Goal: Information Seeking & Learning: Learn about a topic

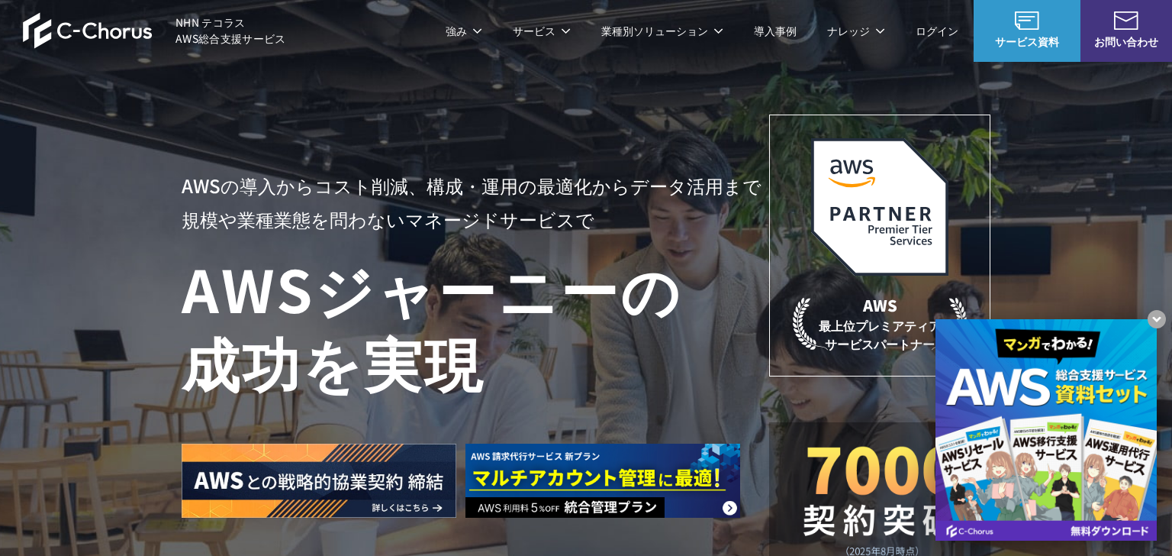
click at [348, 152] on div "AWSの導入からコスト削減、 構成・運用の最適化からデータ活用まで 規模や業種業態を問わない マネージドサービスで AWS ジャーニーの 成功を実現 AWS …" at bounding box center [586, 342] width 809 height 457
click at [0, 546] on div "AWSの導入からコスト削減、 構成・運用の最適化からデータ活用まで 規模や業種業態を問わない マネージドサービスで AWS ジャーニーの 成功を実現 AWS …" at bounding box center [586, 324] width 1172 height 648
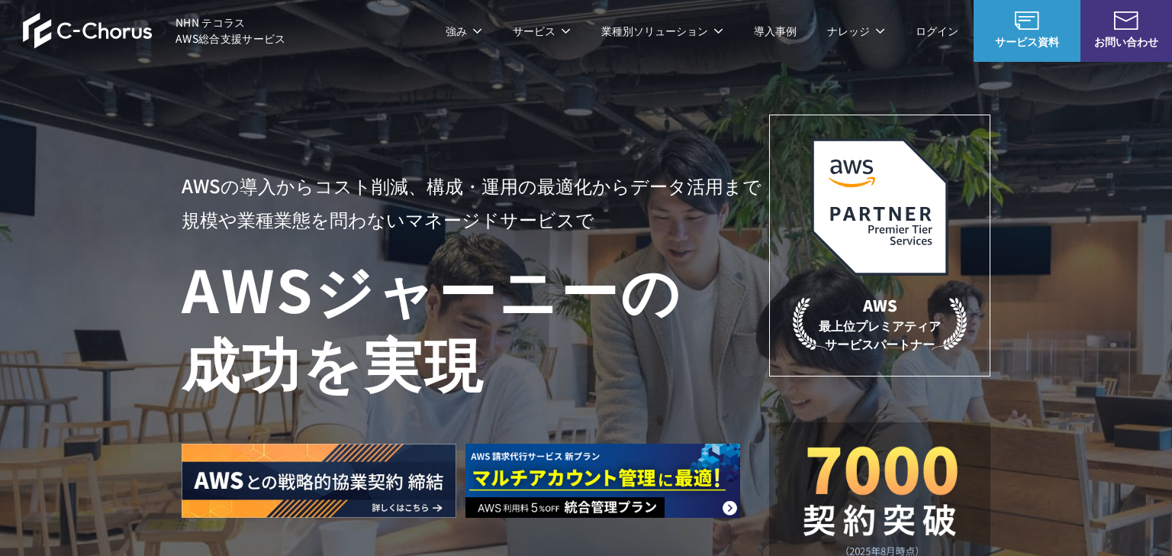
click at [344, 145] on div "AWSの導入からコスト削減、 構成・運用の最適化からデータ活用まで 規模や業種業態を問わない マネージドサービスで AWS ジャーニーの 成功を実現 AWS …" at bounding box center [586, 342] width 809 height 457
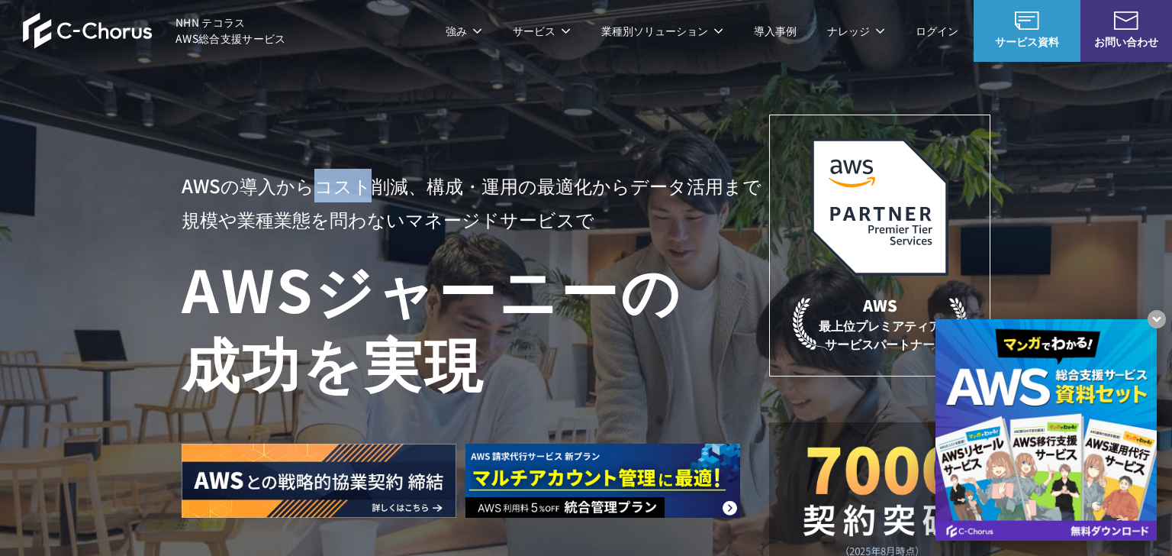
click at [344, 145] on div "AWSの導入からコスト削減、 構成・運用の最適化からデータ活用まで 規模や業種業態を問わない マネージドサービスで AWS ジャーニーの 成功を実現 AWS …" at bounding box center [586, 342] width 809 height 457
